Goal: Task Accomplishment & Management: Understand process/instructions

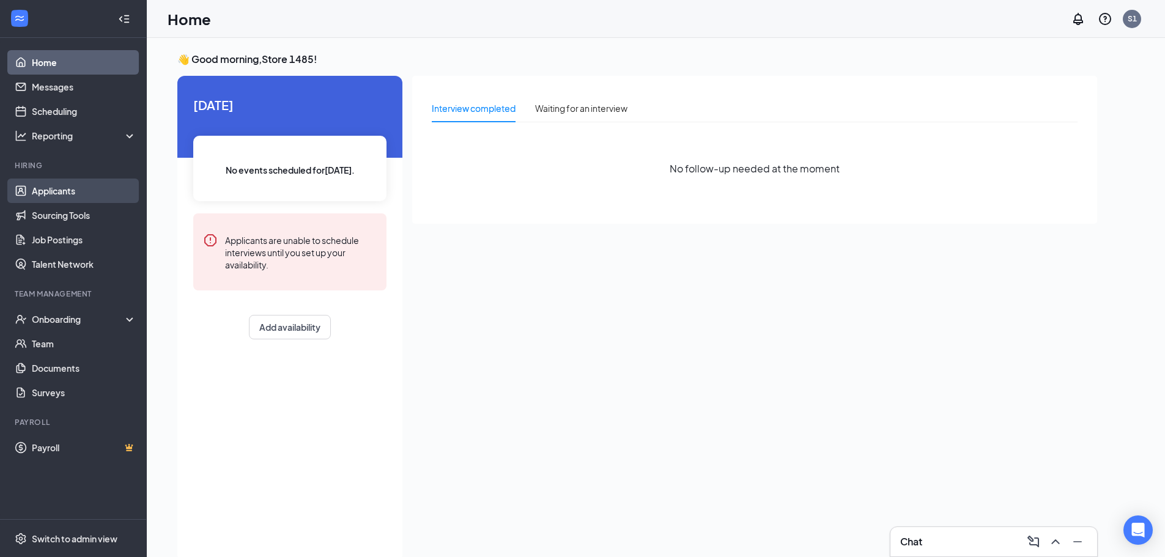
click at [64, 194] on link "Applicants" at bounding box center [84, 191] width 105 height 24
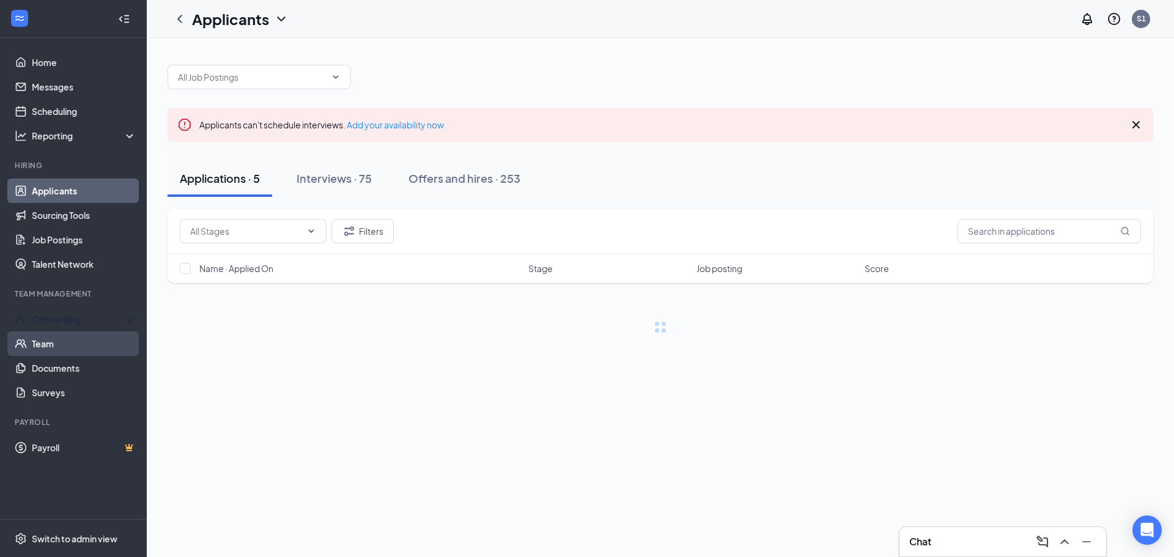
click at [61, 332] on link "Team" at bounding box center [84, 344] width 105 height 24
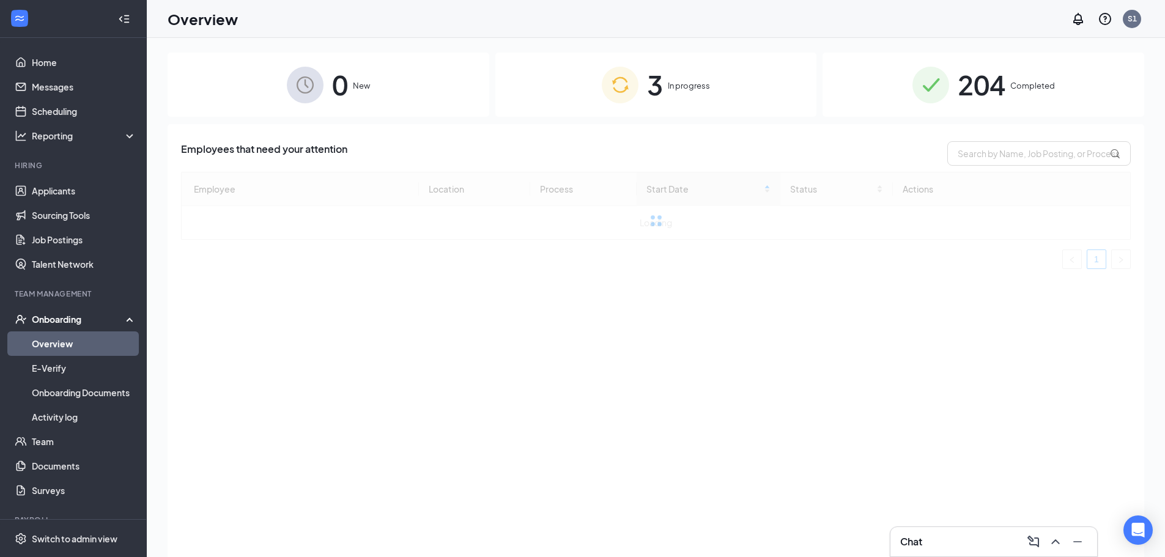
click at [762, 87] on div "3 In progress" at bounding box center [656, 85] width 322 height 64
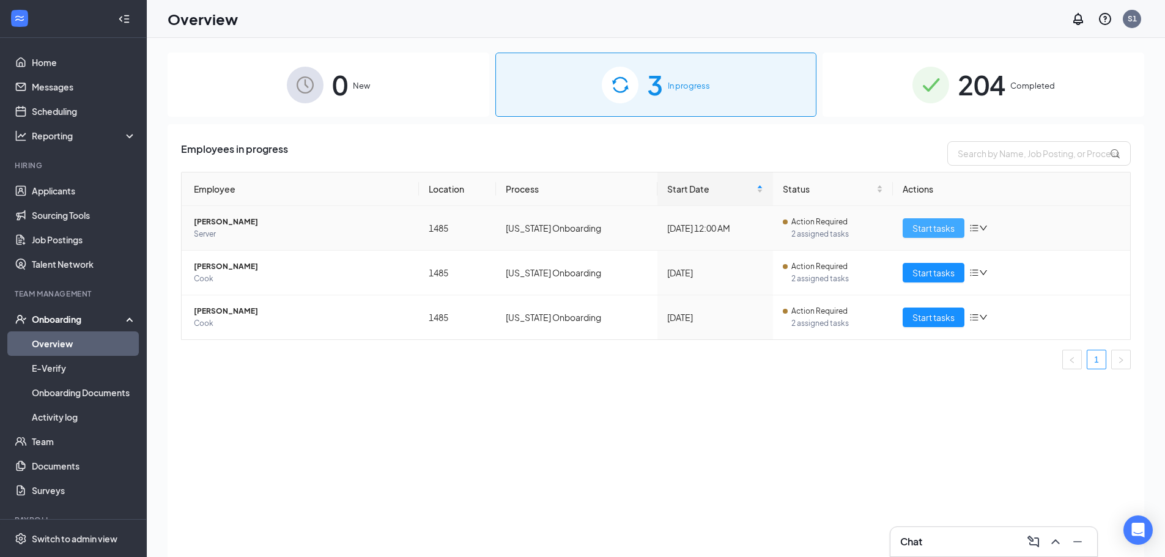
click at [919, 223] on span "Start tasks" at bounding box center [934, 227] width 42 height 13
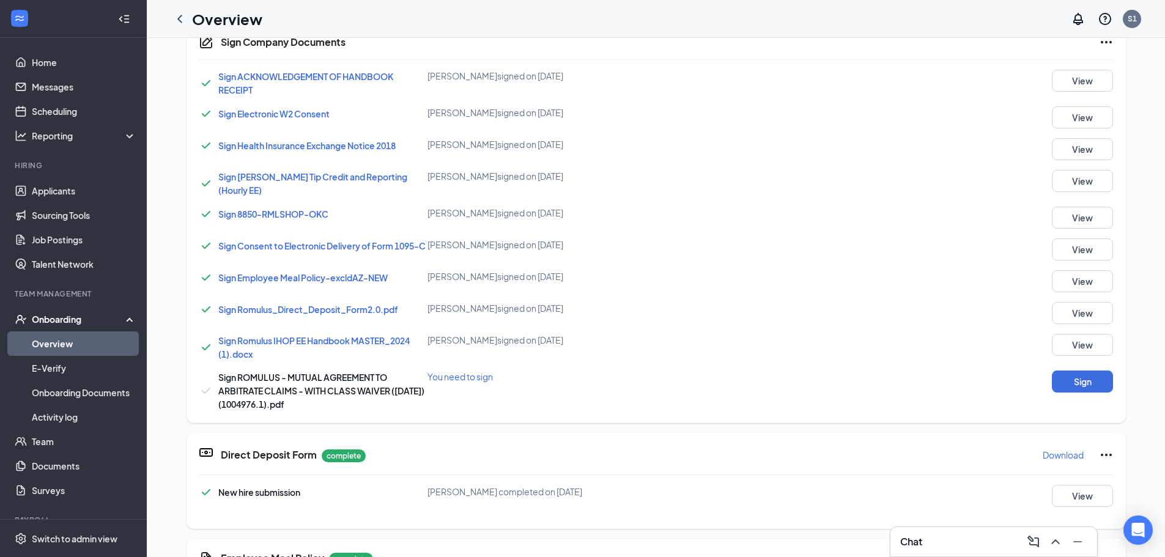
scroll to position [636, 0]
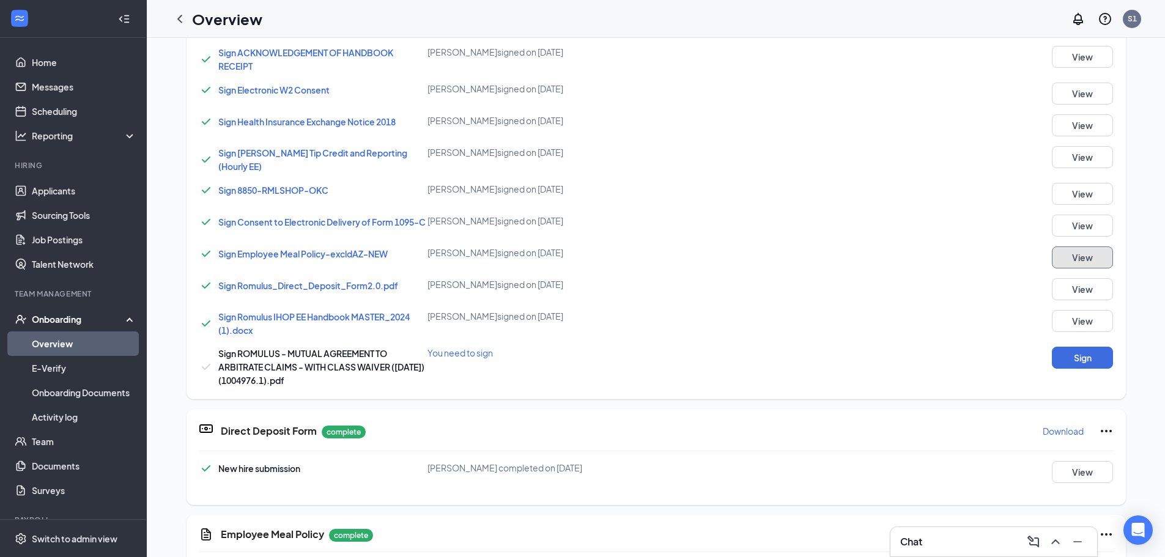
click at [1107, 263] on button "View" at bounding box center [1082, 258] width 61 height 22
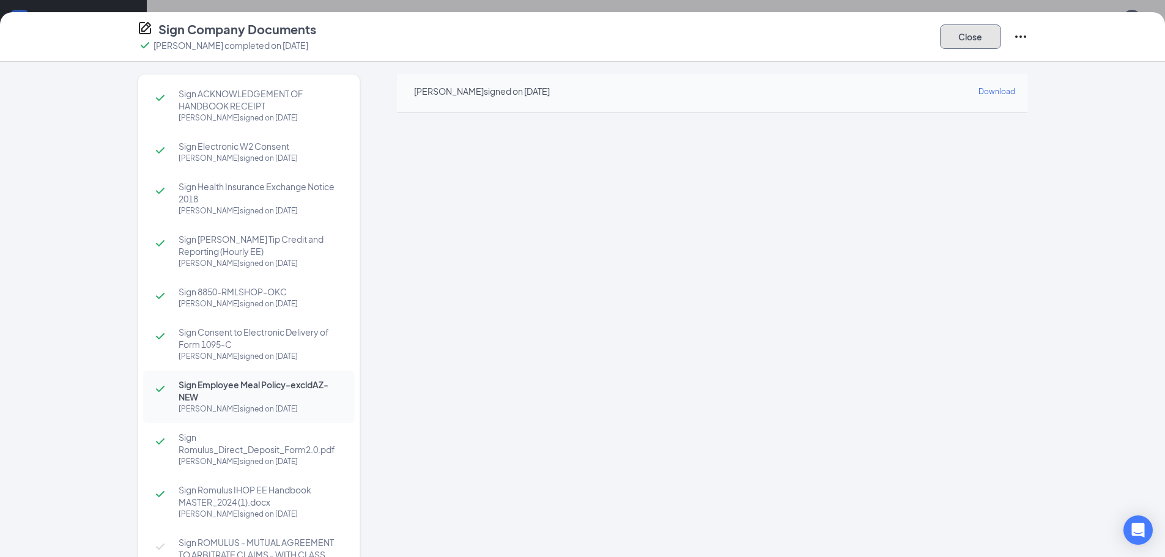
click at [947, 29] on button "Close" at bounding box center [970, 36] width 61 height 24
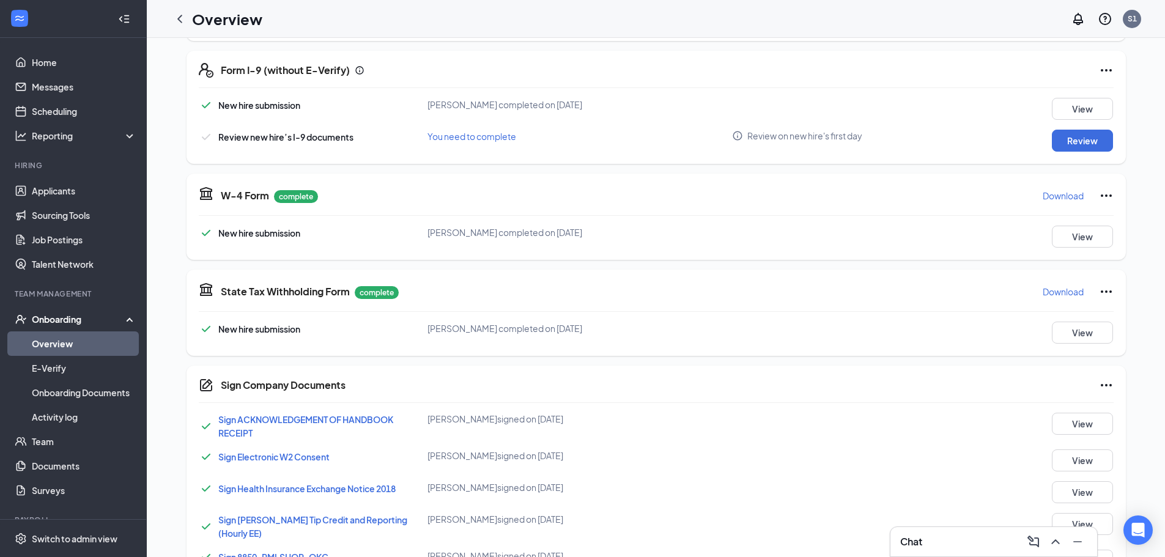
scroll to position [0, 0]
